Goal: Information Seeking & Learning: Learn about a topic

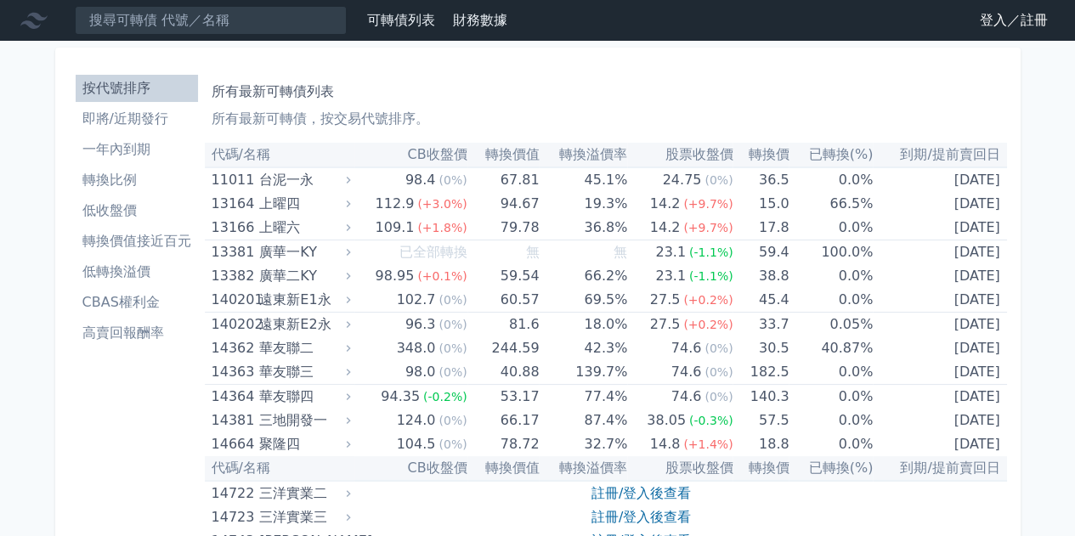
click at [151, 125] on li "即將/近期發行" at bounding box center [137, 119] width 122 height 20
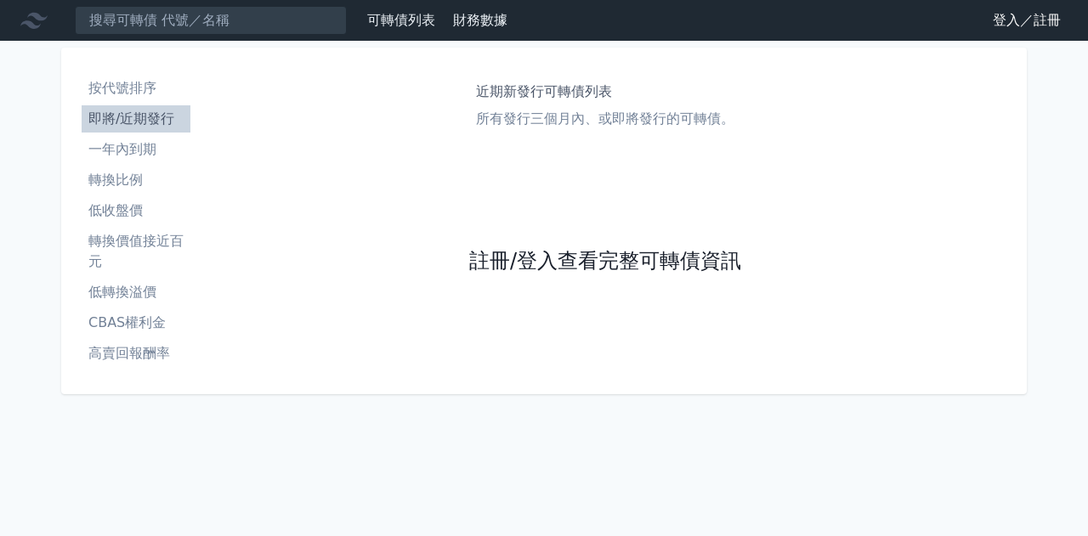
click at [498, 246] on div "註冊/登入查看完整可轉債資訊" at bounding box center [605, 262] width 272 height 224
click at [503, 252] on link "註冊/登入查看完整可轉債資訊" at bounding box center [605, 261] width 272 height 27
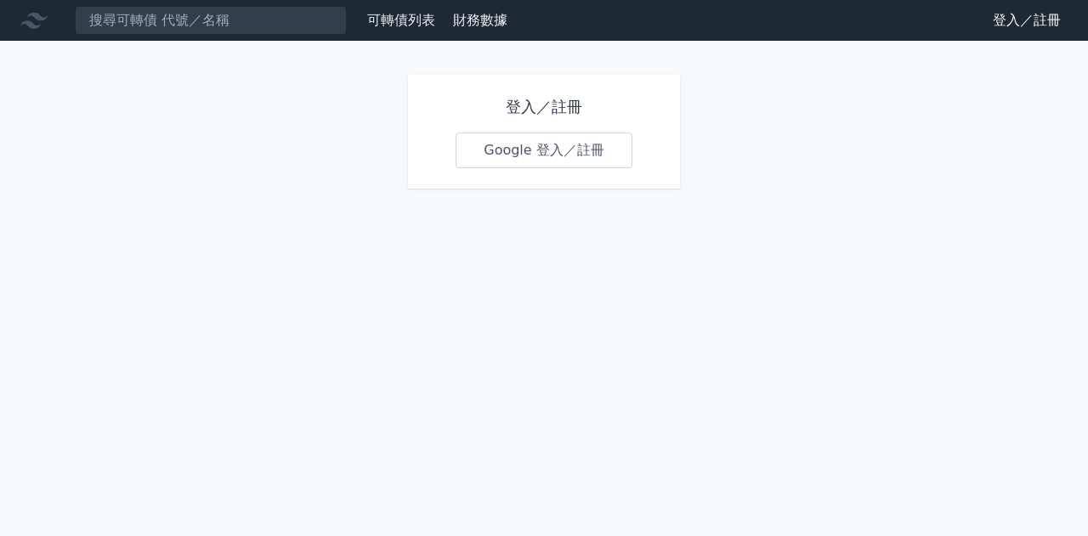
click at [551, 161] on link "Google 登入／註冊" at bounding box center [543, 151] width 177 height 36
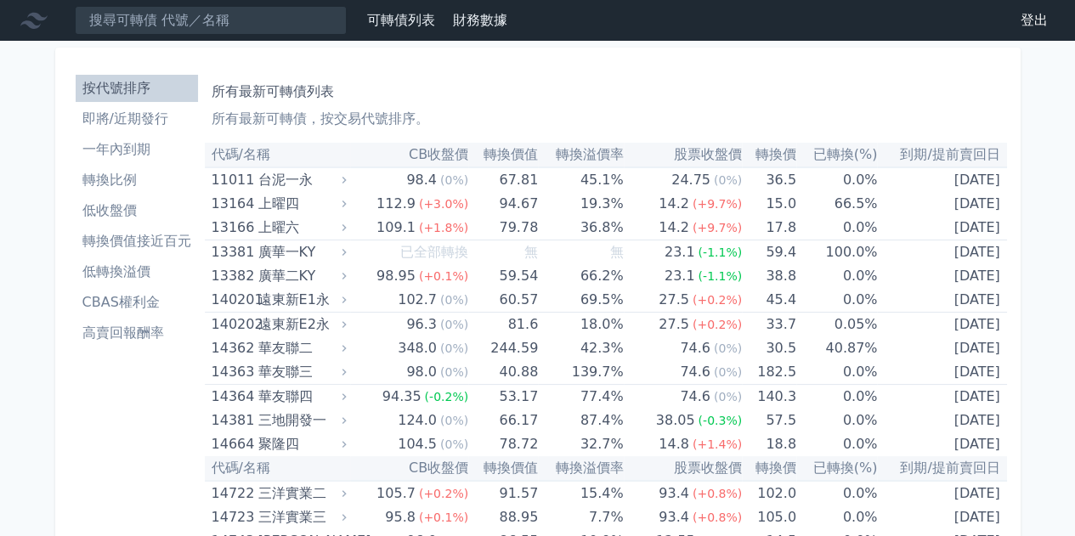
click at [152, 122] on li "即將/近期發行" at bounding box center [137, 119] width 122 height 20
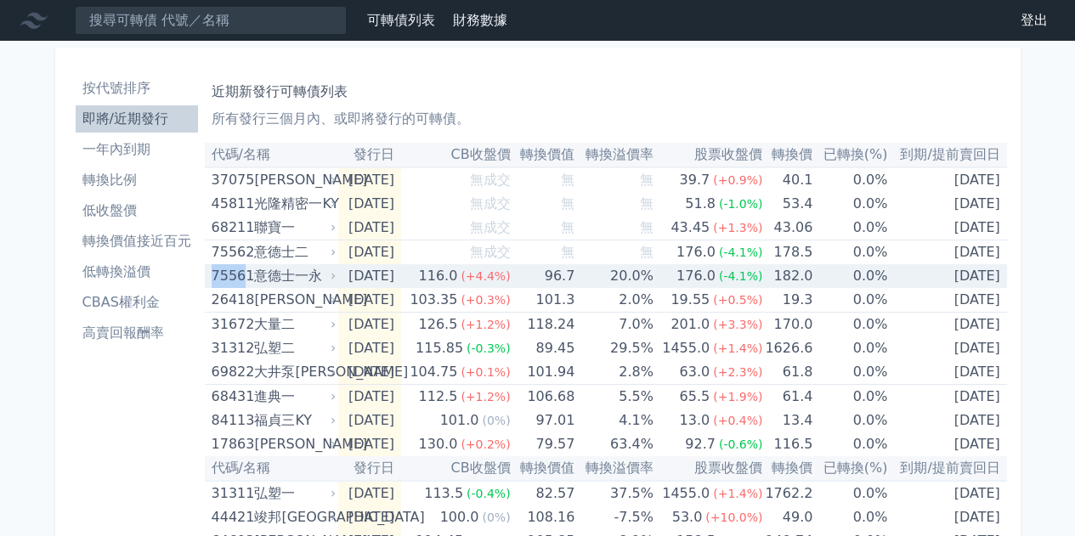
drag, startPoint x: 208, startPoint y: 278, endPoint x: 240, endPoint y: 278, distance: 31.4
click at [240, 278] on td "75561 意德士一永" at bounding box center [272, 276] width 134 height 24
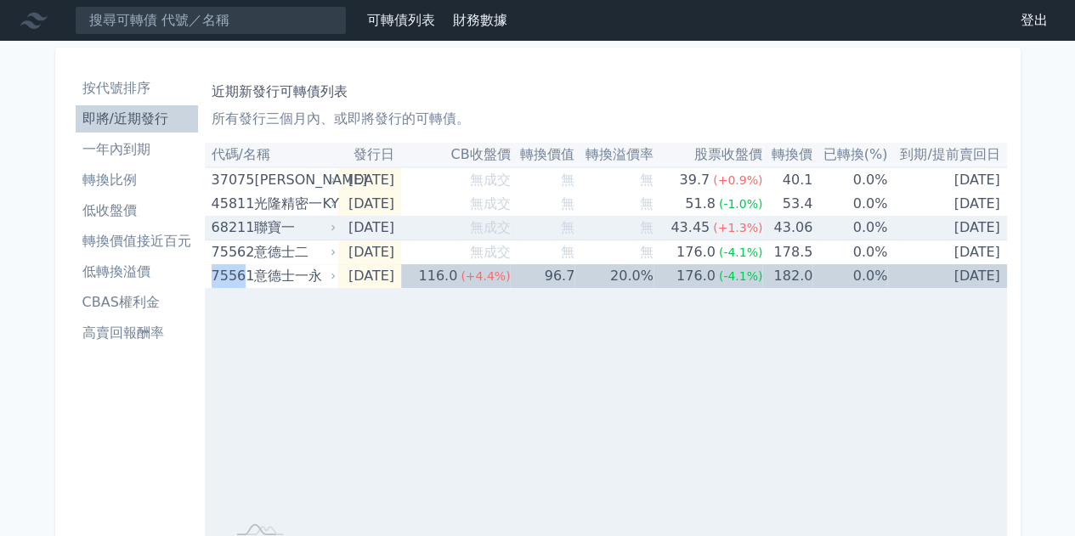
copy div "7556"
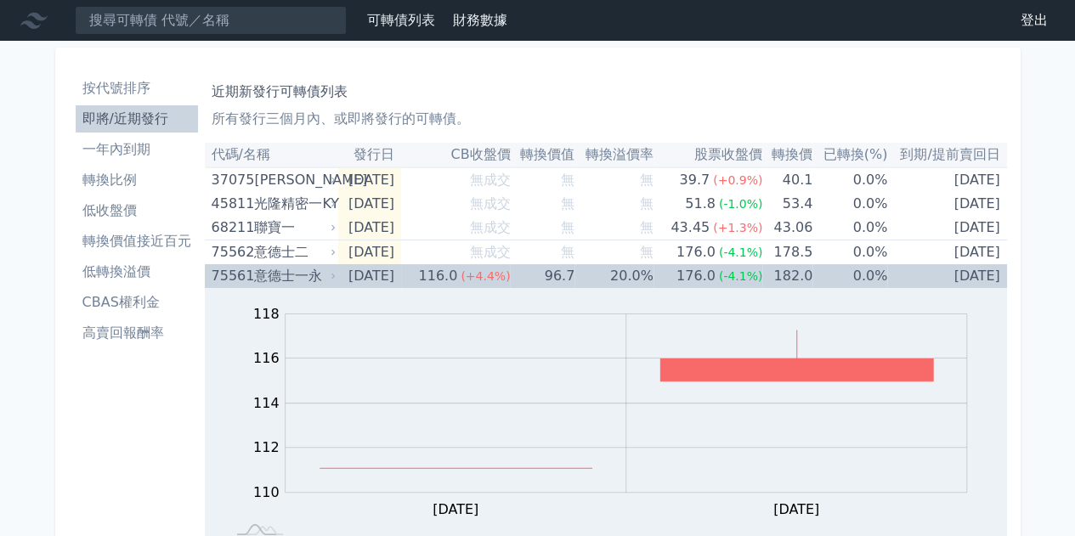
click at [306, 278] on div "意德士一永" at bounding box center [293, 276] width 78 height 24
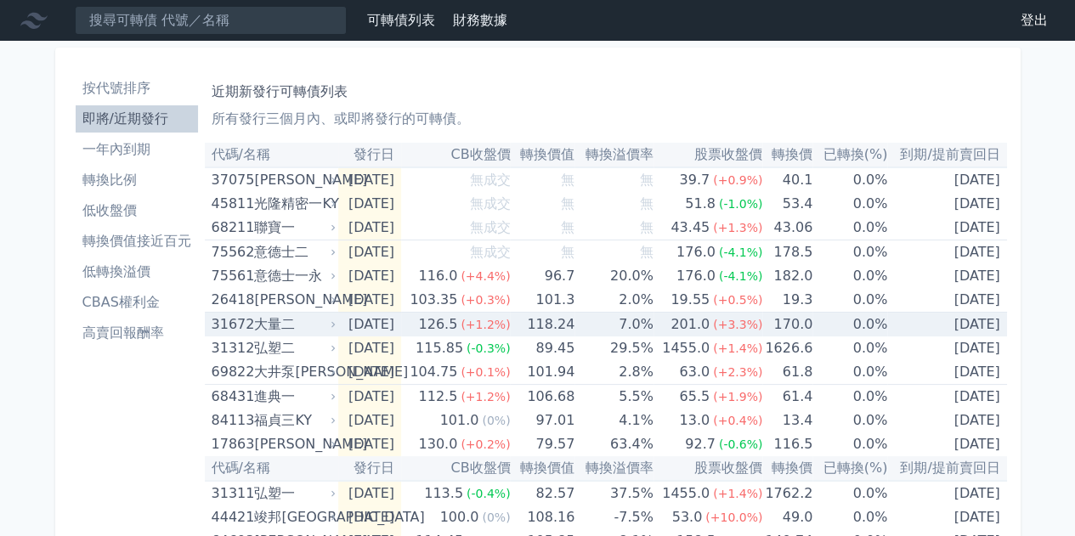
click at [286, 320] on div "大量二" at bounding box center [293, 325] width 78 height 24
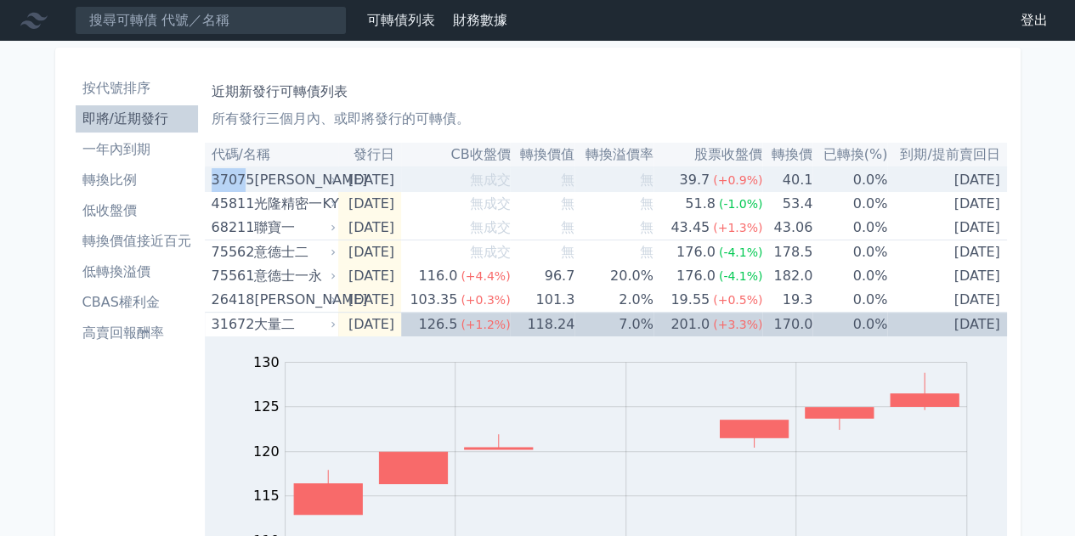
drag, startPoint x: 211, startPoint y: 184, endPoint x: 242, endPoint y: 184, distance: 31.5
click at [242, 184] on div "37075" at bounding box center [231, 180] width 39 height 24
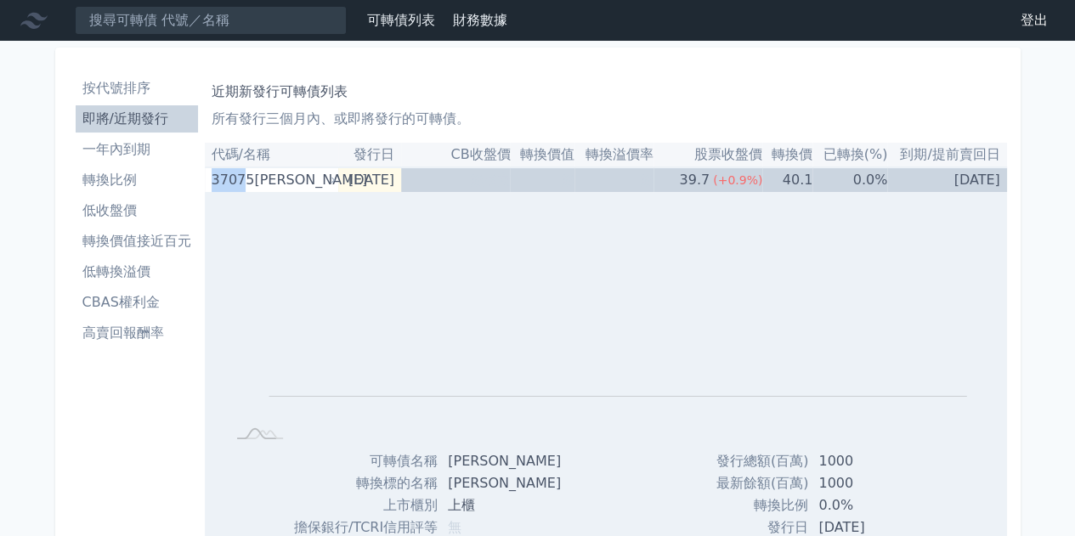
copy div "3707"
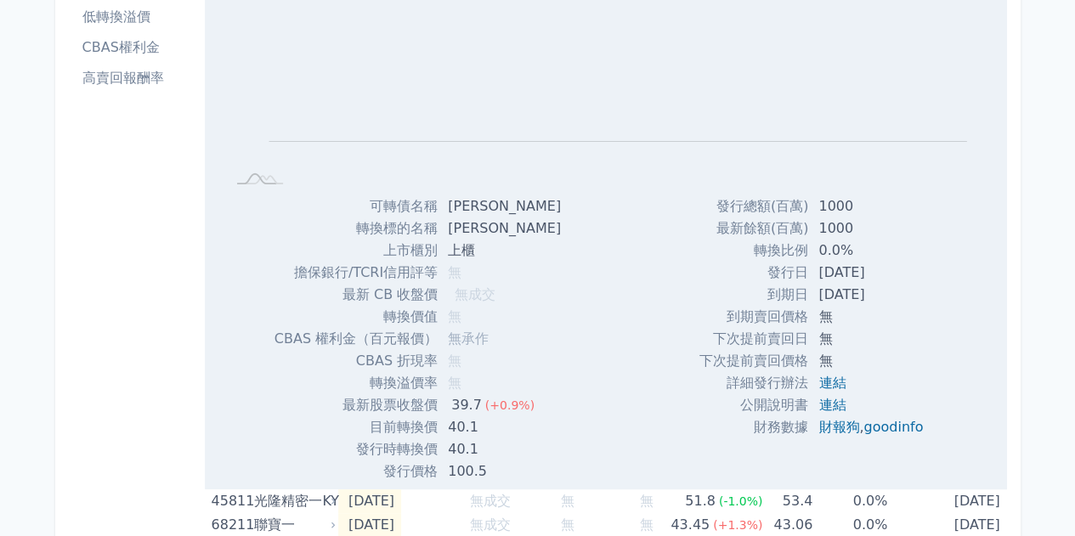
scroll to position [85, 0]
